Goal: Check status

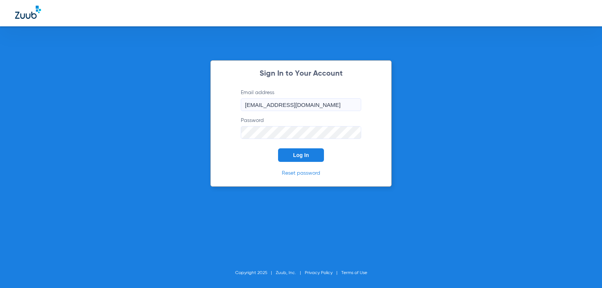
click at [308, 158] on button "Log In" at bounding box center [301, 155] width 46 height 14
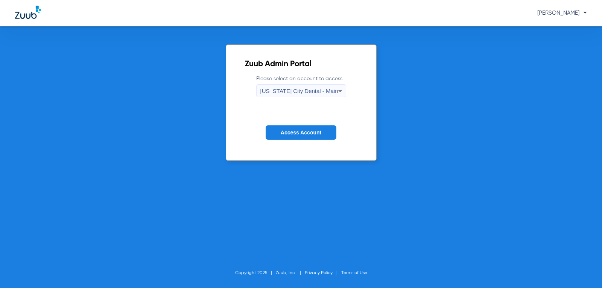
click at [306, 124] on form "Please select an account to access [US_STATE] City Dental - Main Access Account" at bounding box center [301, 113] width 112 height 76
click at [308, 132] on span "Access Account" at bounding box center [300, 132] width 41 height 6
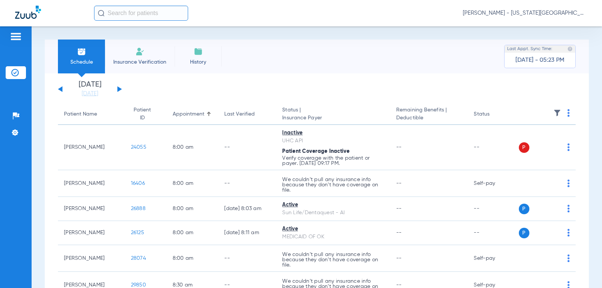
click at [115, 89] on div "[DATE] [DATE] [DATE] [DATE] [DATE] [DATE] [DATE] [DATE] [DATE] [DATE] [DATE] [D…" at bounding box center [90, 89] width 64 height 17
click at [120, 86] on div "[DATE] [DATE] [DATE] [DATE] [DATE] [DATE] [DATE] [DATE] [DATE] [DATE] [DATE] [D…" at bounding box center [90, 89] width 64 height 17
click at [118, 89] on button at bounding box center [119, 89] width 5 height 6
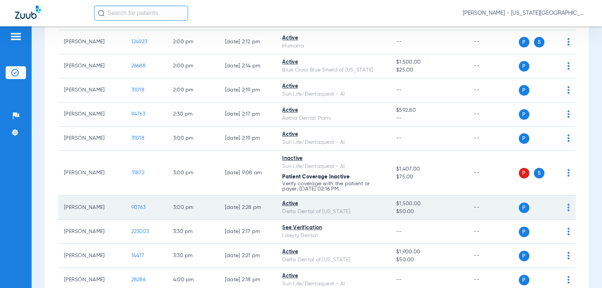
scroll to position [790, 0]
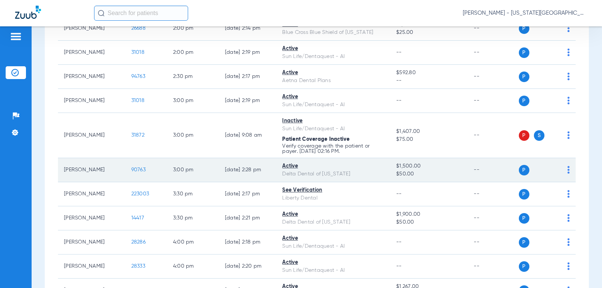
click at [424, 176] on span "$50.00" at bounding box center [428, 174] width 65 height 8
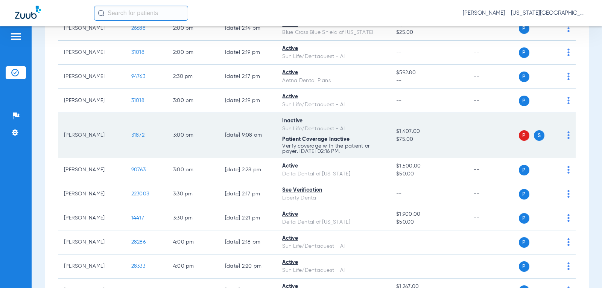
click at [428, 145] on td "$1,407.00 $75.00" at bounding box center [428, 135] width 77 height 45
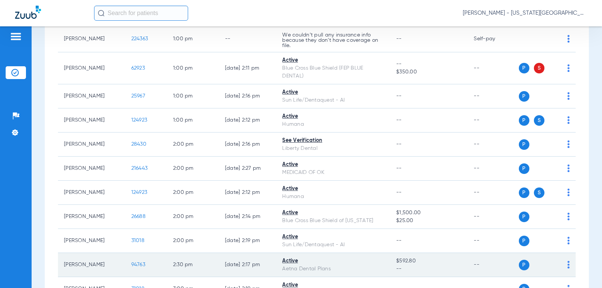
scroll to position [639, 0]
